Goal: Browse casually: Explore the website without a specific task or goal

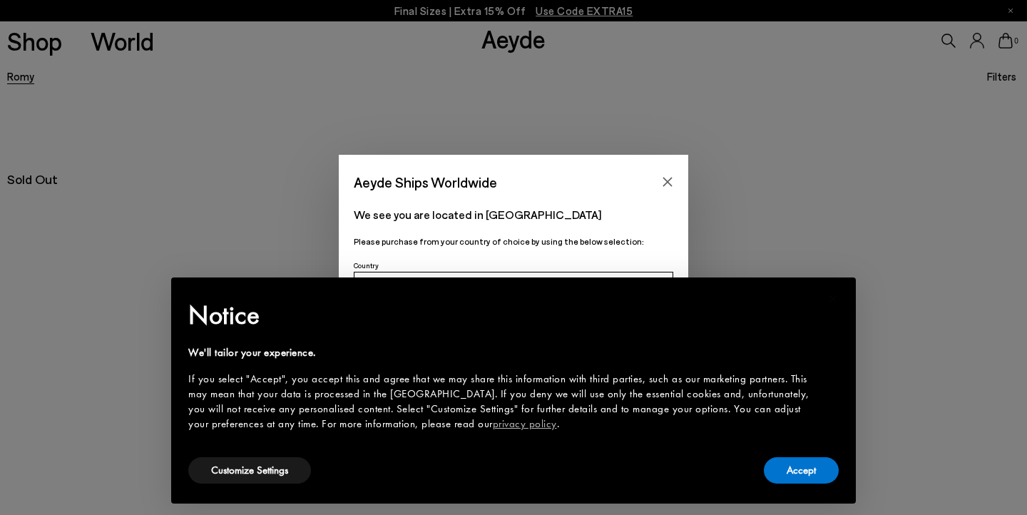
click at [665, 183] on icon "Close" at bounding box center [667, 181] width 11 height 11
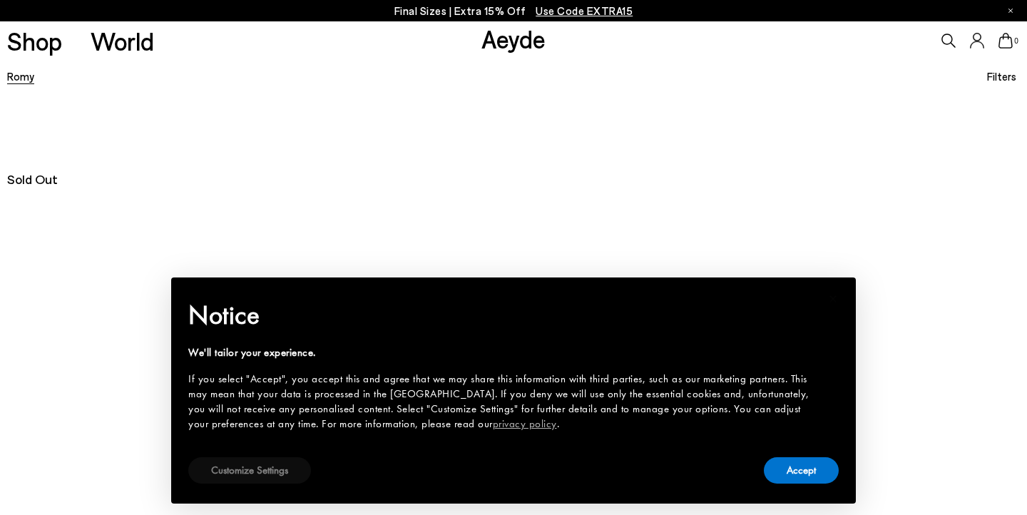
click at [277, 472] on button "Customize Settings" at bounding box center [249, 470] width 123 height 26
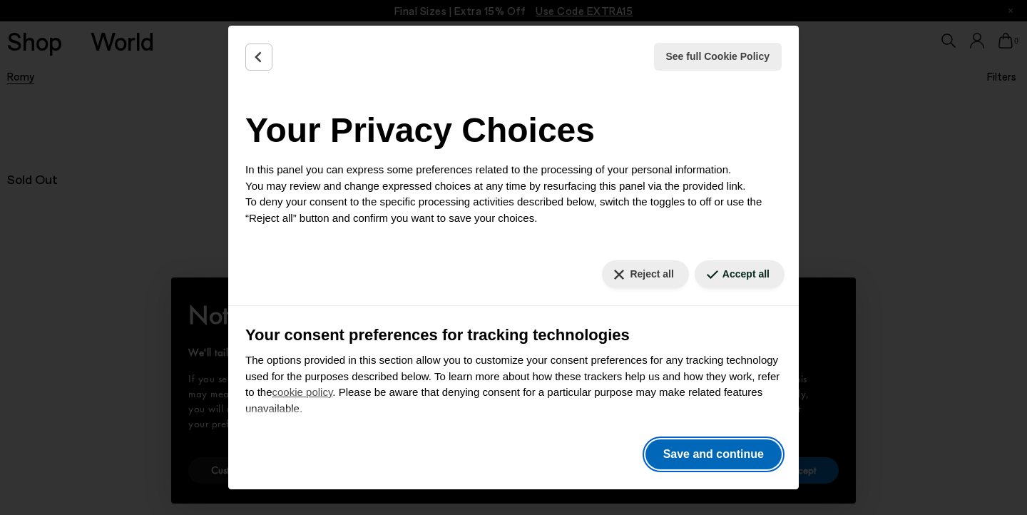
click at [698, 456] on button "Save and continue" at bounding box center [713, 454] width 136 height 30
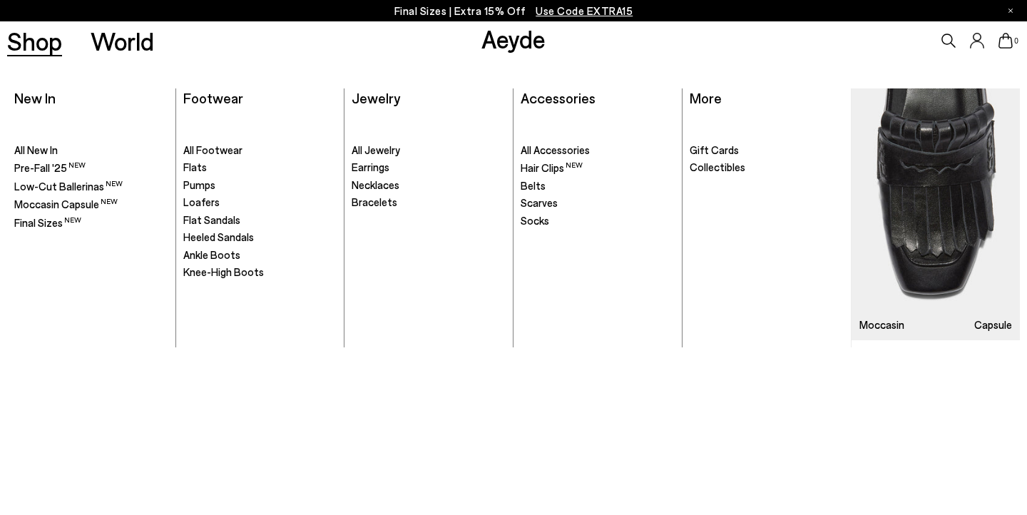
click at [35, 50] on link "Shop" at bounding box center [34, 41] width 55 height 25
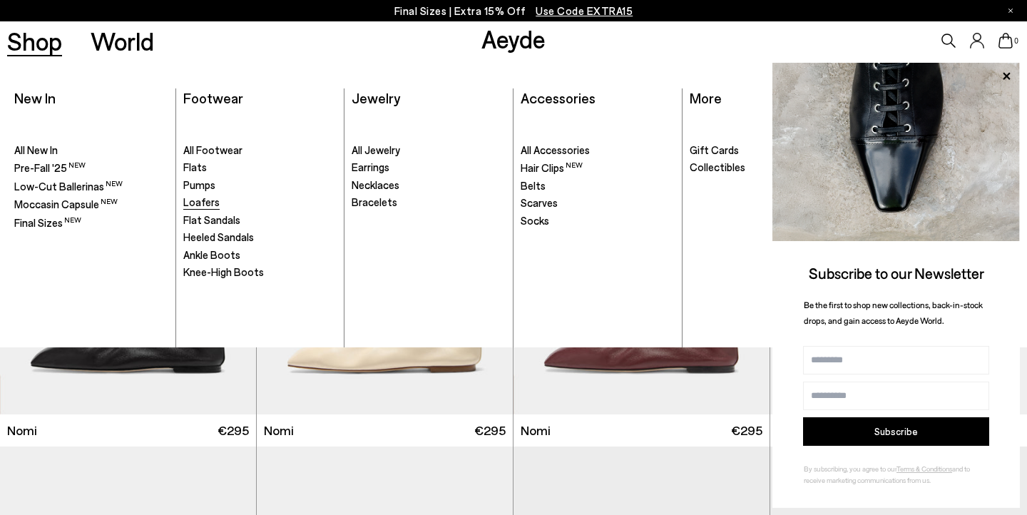
click at [204, 206] on span "Loafers" at bounding box center [201, 201] width 36 height 13
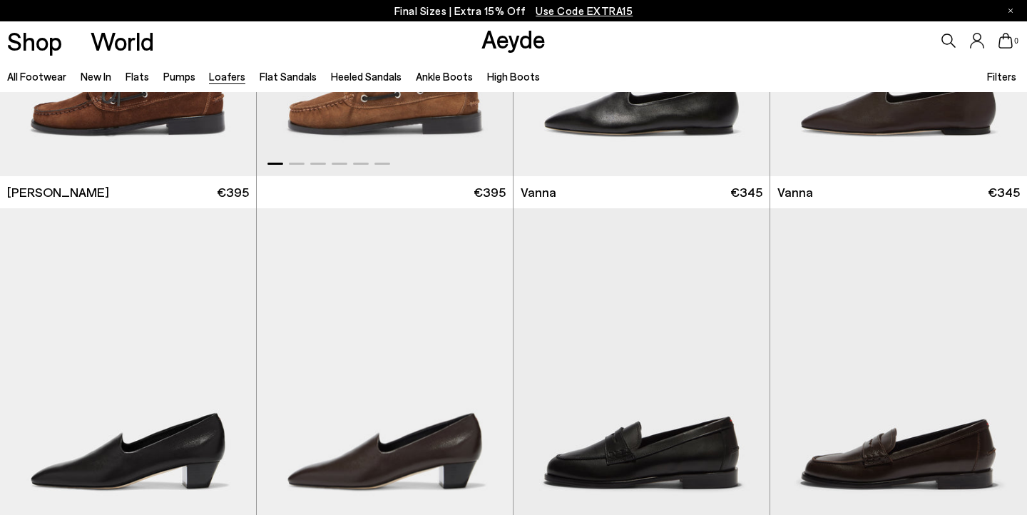
scroll to position [1631, 0]
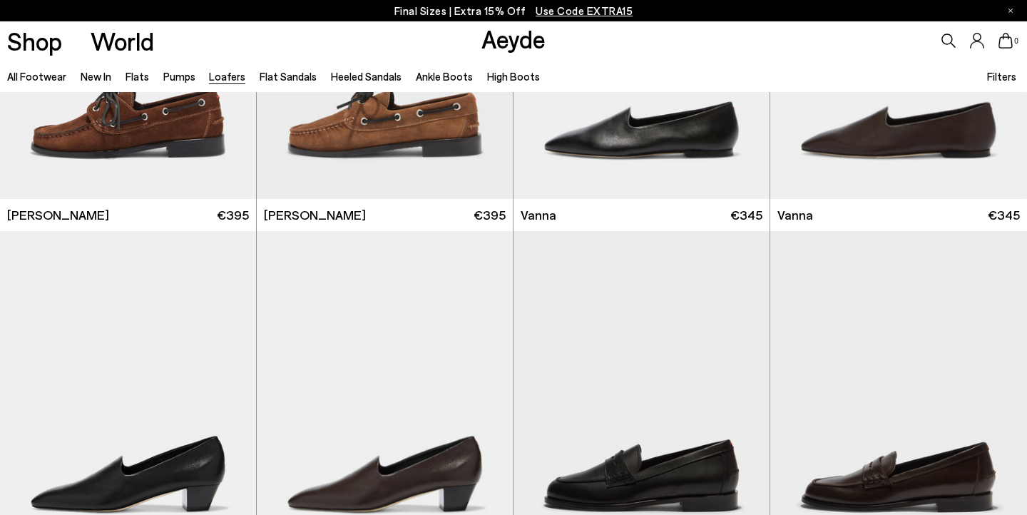
click at [948, 36] on icon at bounding box center [948, 41] width 14 height 14
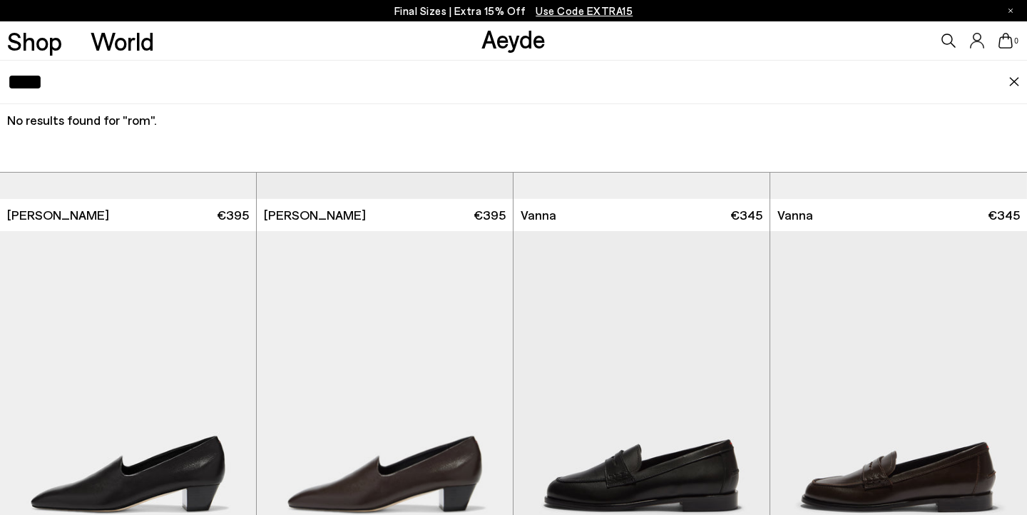
type input "****"
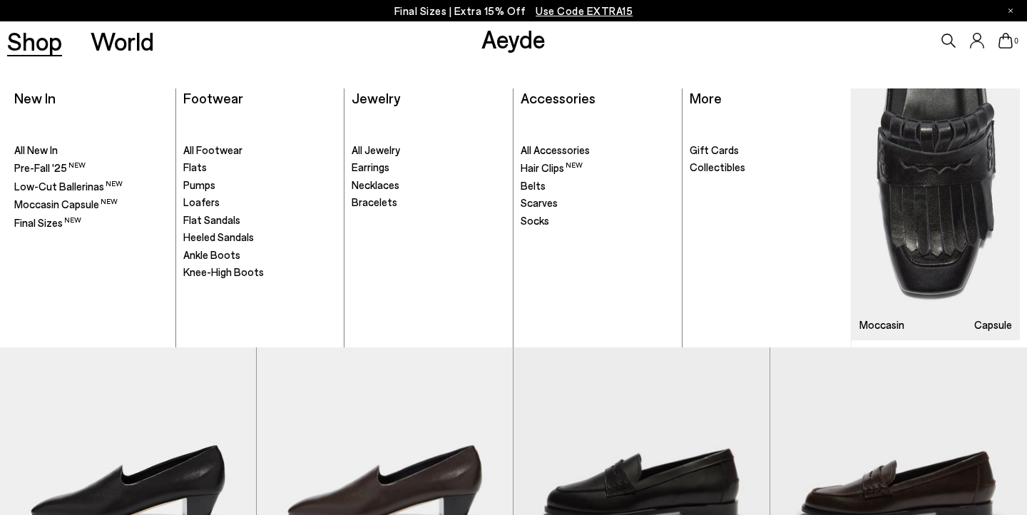
click at [39, 46] on link "Shop" at bounding box center [34, 41] width 55 height 25
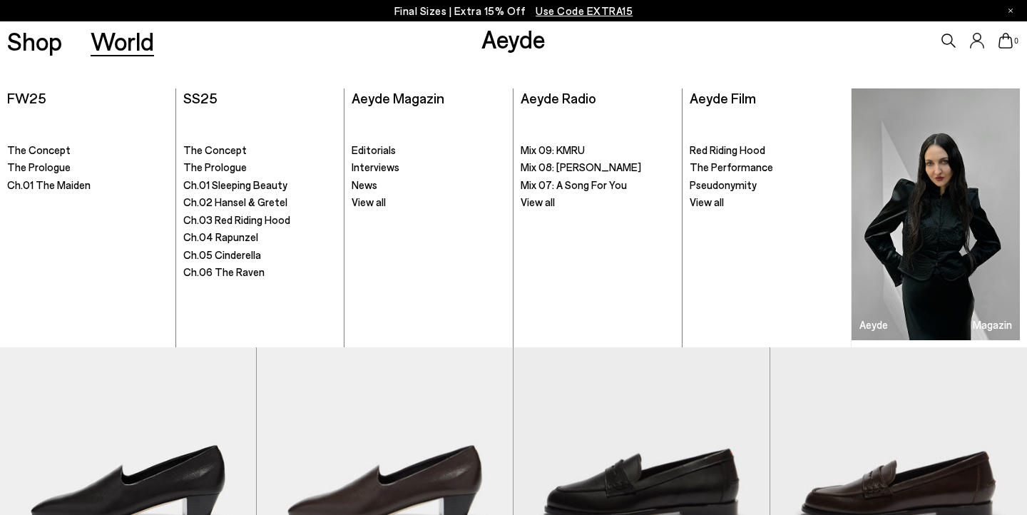
scroll to position [1631, 0]
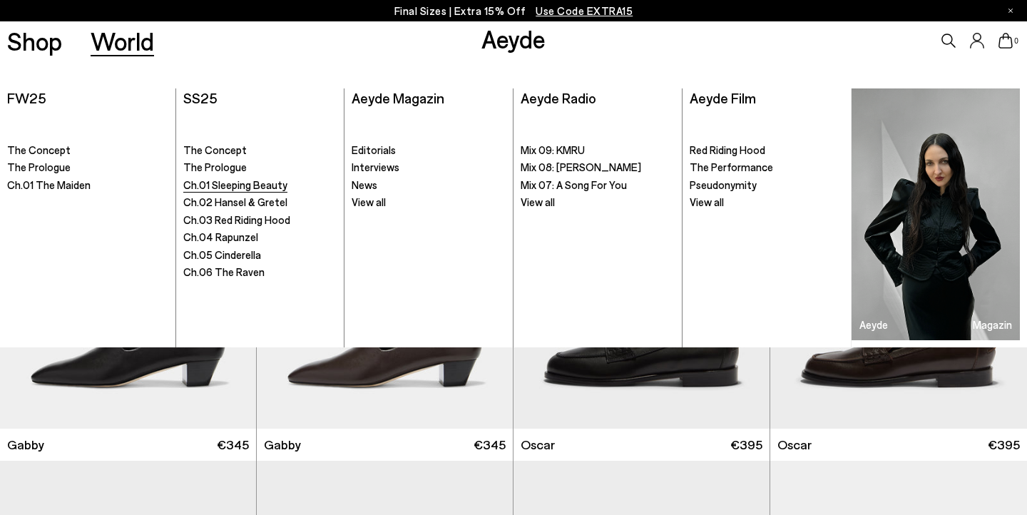
scroll to position [1771, 0]
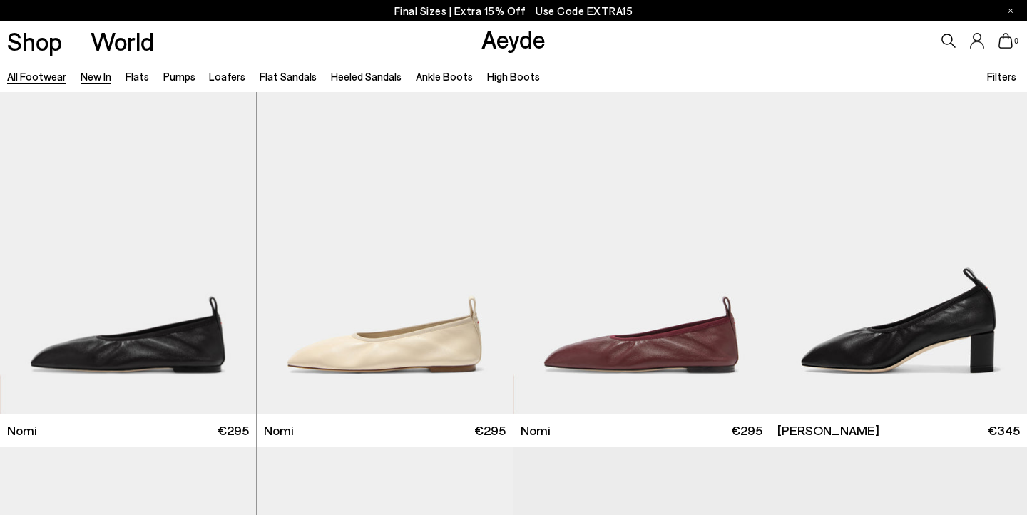
click at [101, 78] on link "New In" at bounding box center [96, 76] width 31 height 13
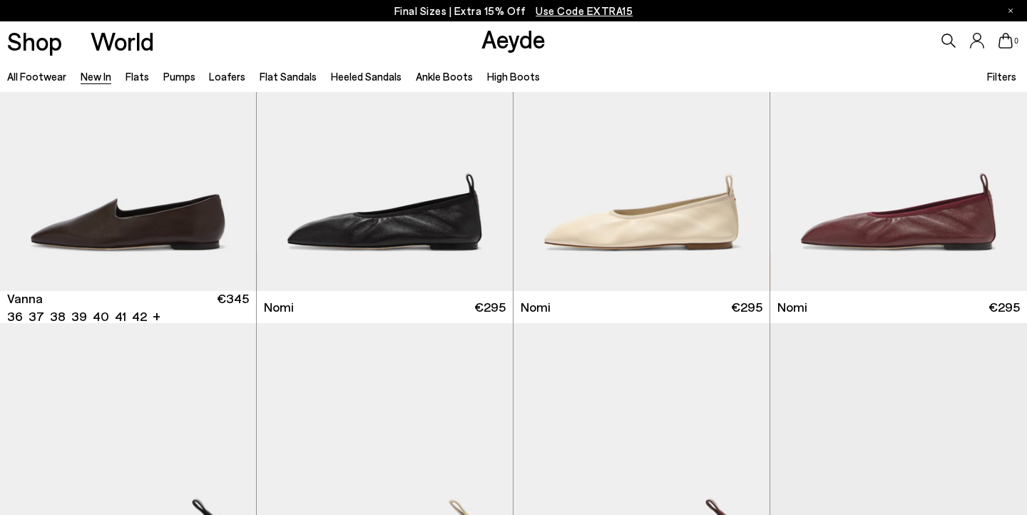
scroll to position [2238, 0]
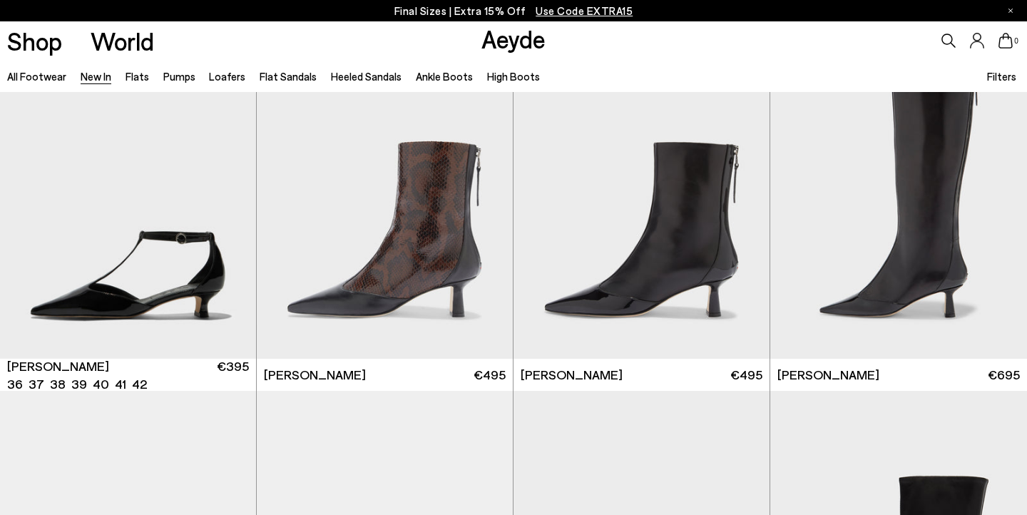
scroll to position [3308, 0]
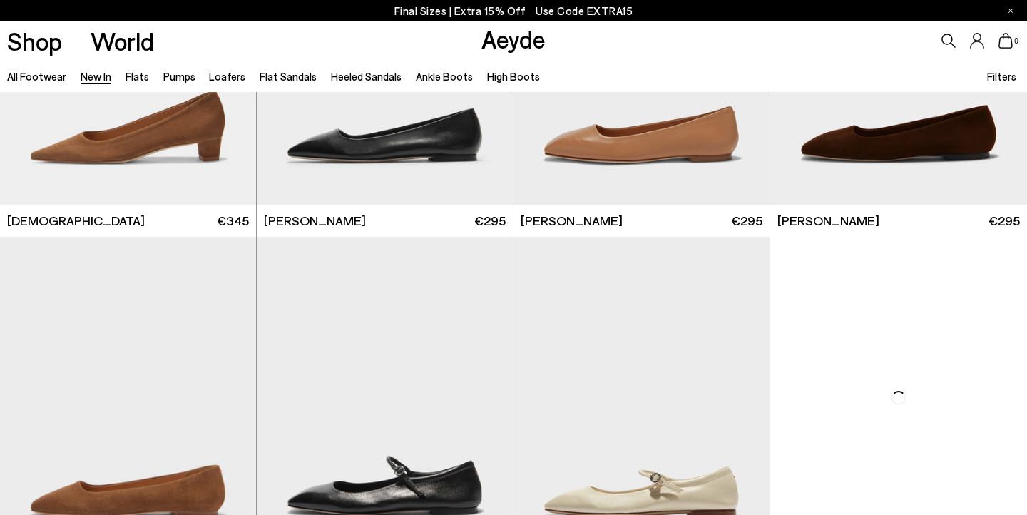
scroll to position [6604, 0]
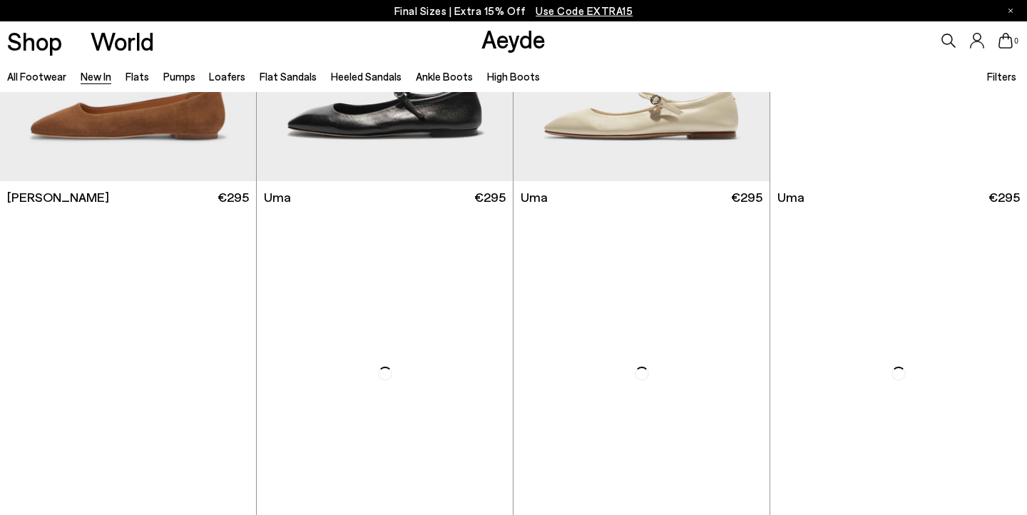
scroll to position [7869, 0]
